Goal: Information Seeking & Learning: Learn about a topic

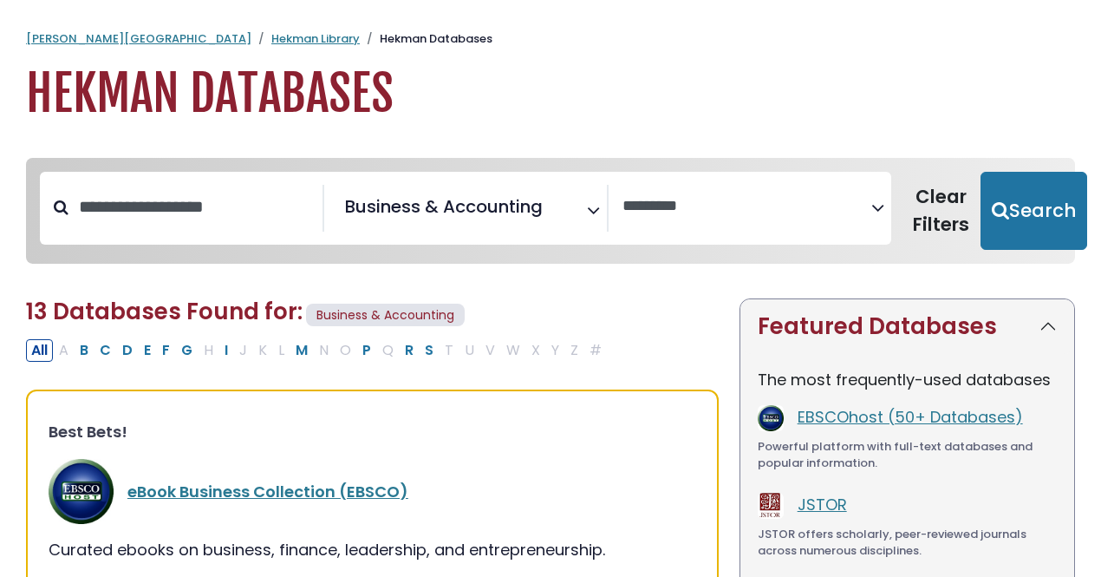
select select "Database Vendors Filter"
click at [271, 38] on link "Hekman Library" at bounding box center [315, 38] width 88 height 16
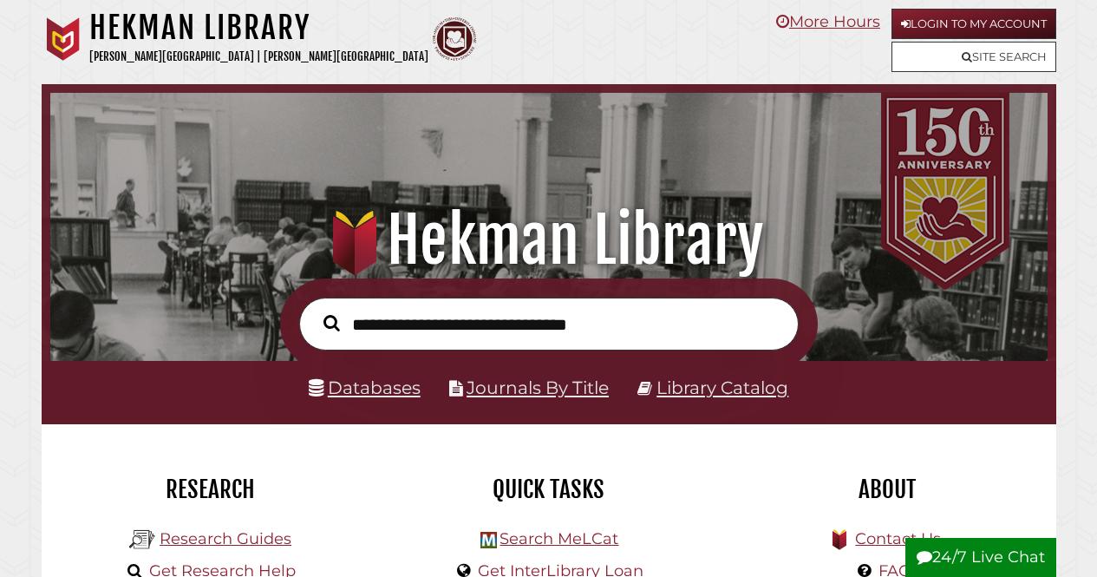
scroll to position [330, 989]
click at [436, 333] on input "text" at bounding box center [549, 323] width 500 height 53
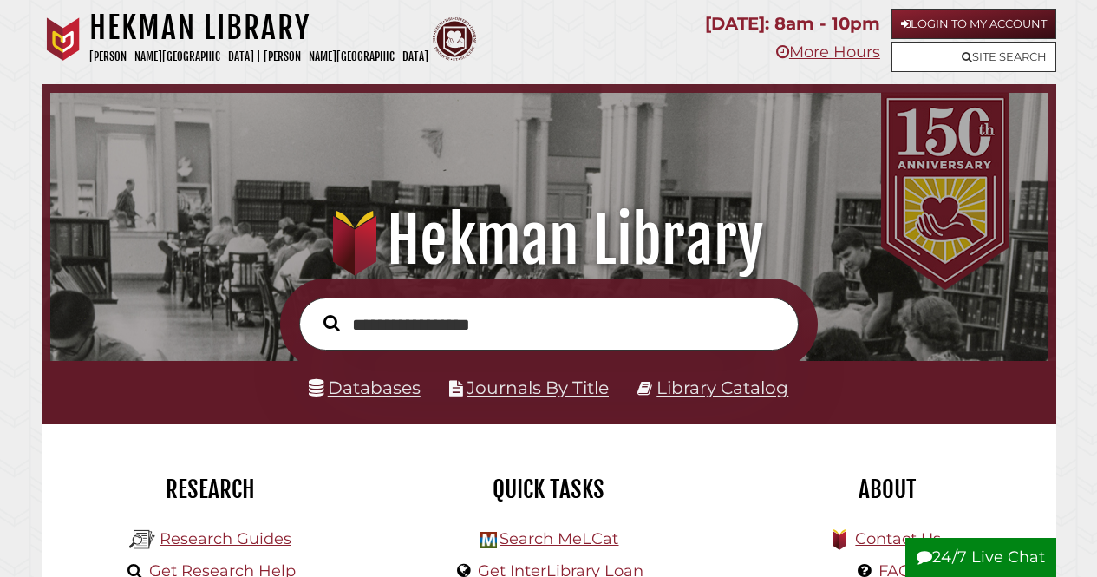
type input "**********"
click at [315, 310] on button "Search" at bounding box center [332, 322] width 34 height 25
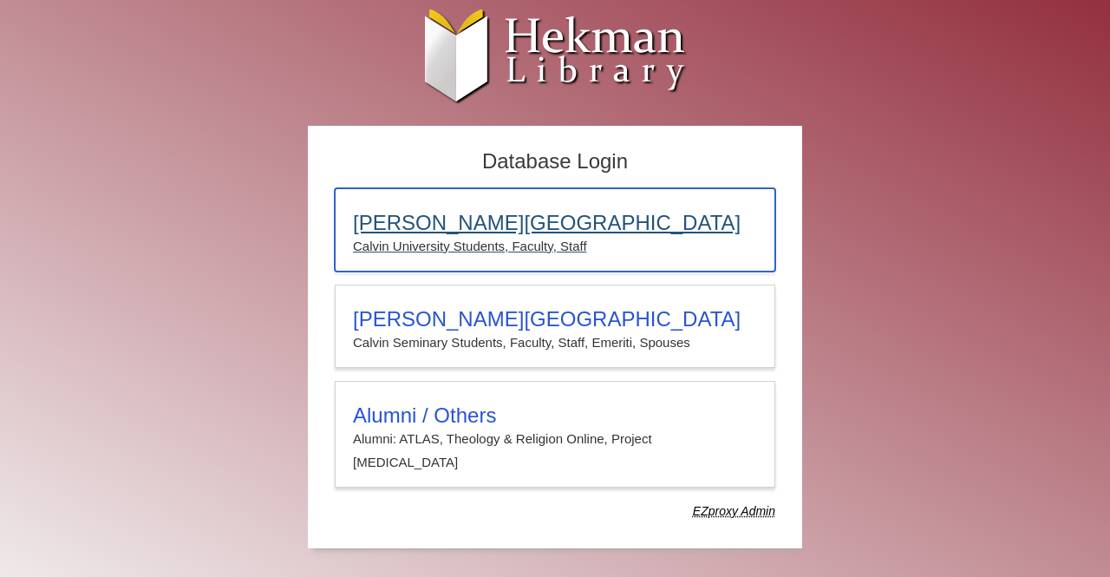
click at [506, 244] on p "Calvin University Students, Faculty, Staff" at bounding box center [555, 246] width 404 height 23
